Goal: Task Accomplishment & Management: Use online tool/utility

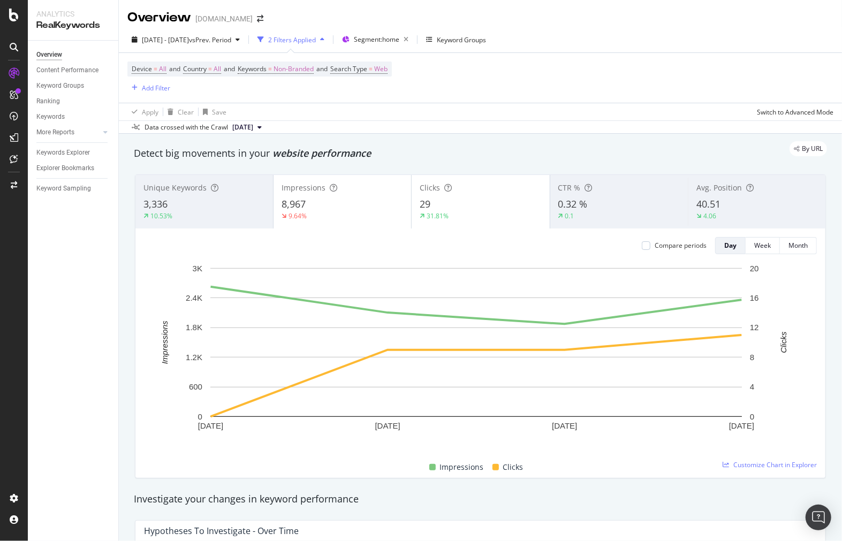
click at [13, 45] on icon at bounding box center [14, 47] width 9 height 9
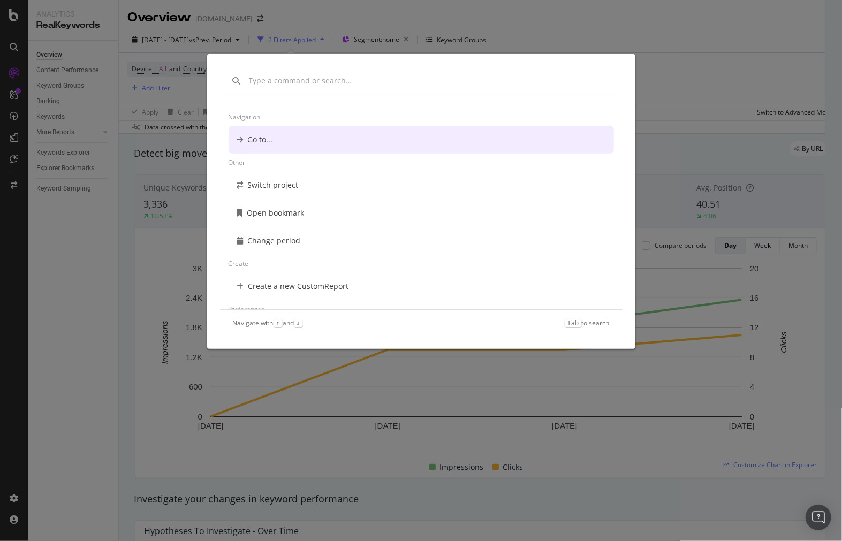
click at [294, 81] on input "modal" at bounding box center [429, 80] width 361 height 11
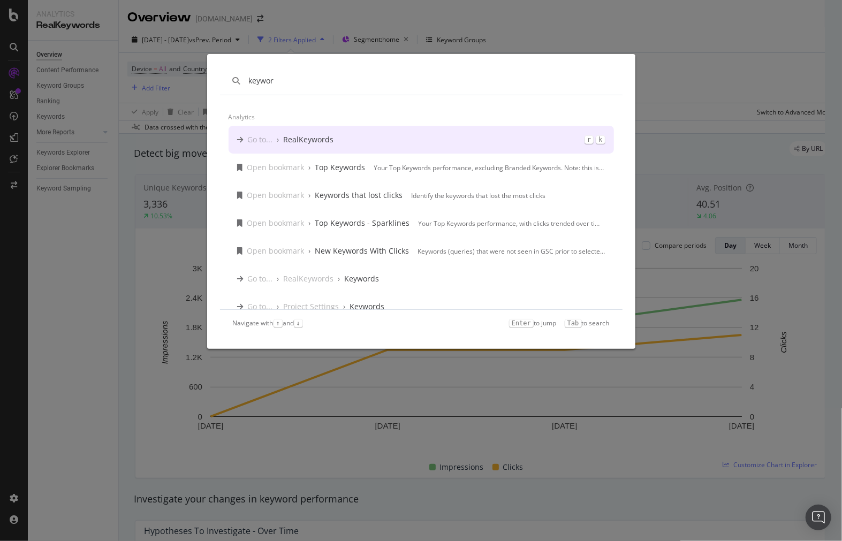
type input "keywor"
click at [392, 133] on div "Go to... › RealKeywords r k" at bounding box center [420, 140] width 385 height 28
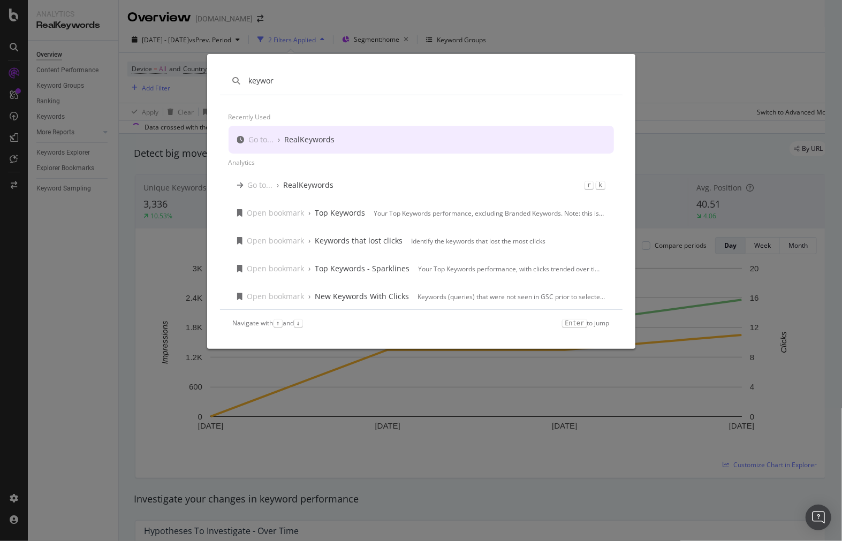
click at [437, 284] on rect "A chart." at bounding box center [475, 342] width 531 height 149
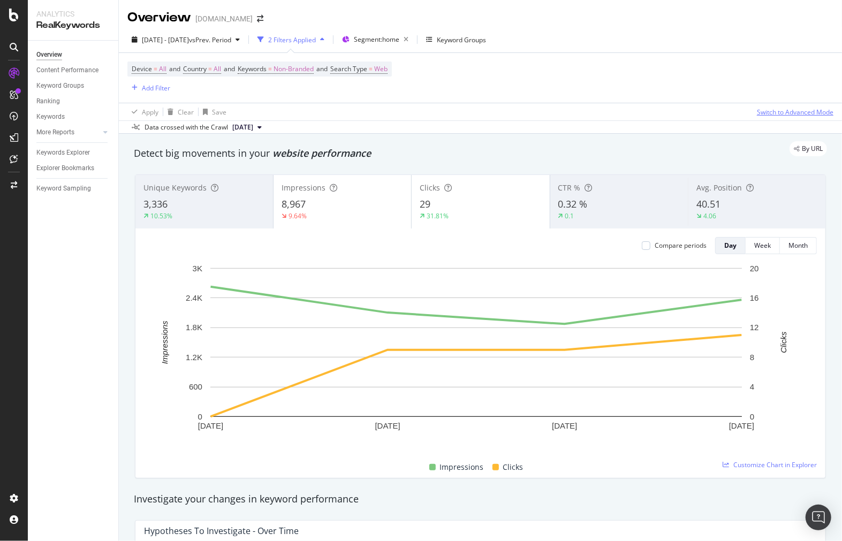
click at [787, 112] on div "Switch to Advanced Mode" at bounding box center [795, 112] width 77 height 9
click at [750, 111] on div "Switch back to Simple mode" at bounding box center [791, 112] width 83 height 9
click at [761, 115] on div "Switch to Advanced Mode" at bounding box center [795, 112] width 77 height 9
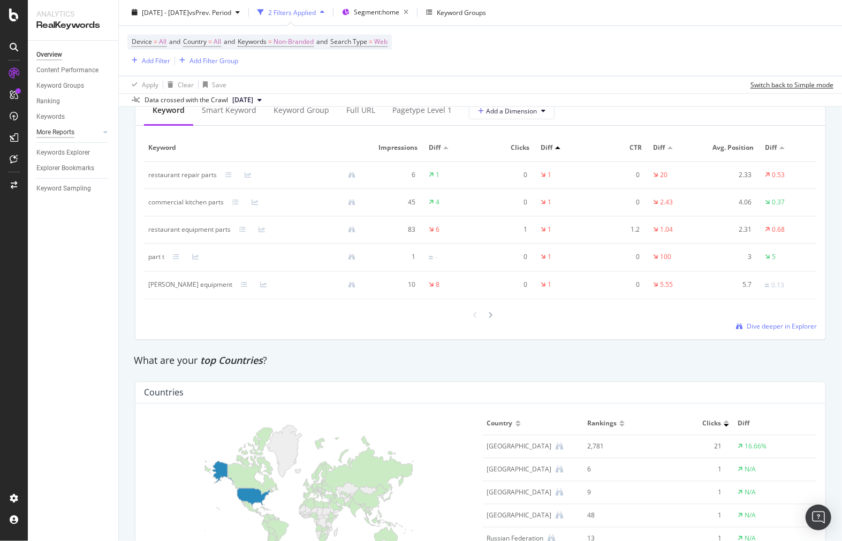
scroll to position [1308, 0]
click at [46, 90] on div "Keyword Groups" at bounding box center [60, 85] width 48 height 11
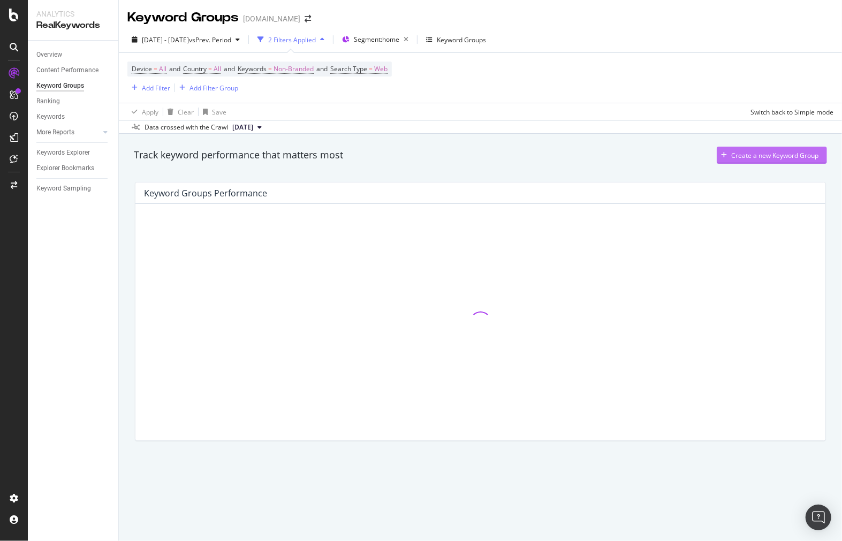
click at [789, 160] on div "Create a new Keyword Group" at bounding box center [774, 155] width 87 height 9
